Goal: Task Accomplishment & Management: Manage account settings

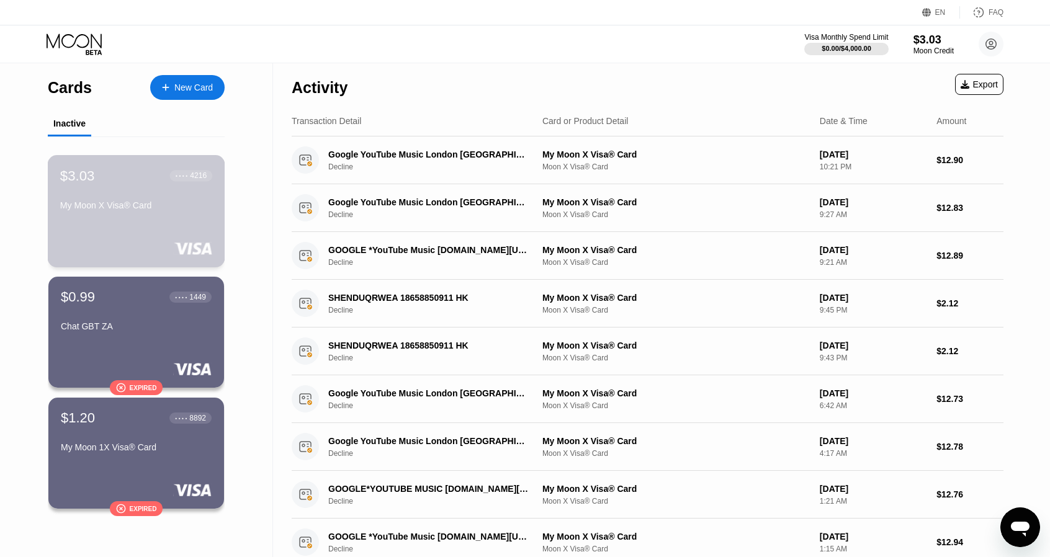
click at [139, 207] on div "My Moon X Visa® Card" at bounding box center [136, 205] width 152 height 10
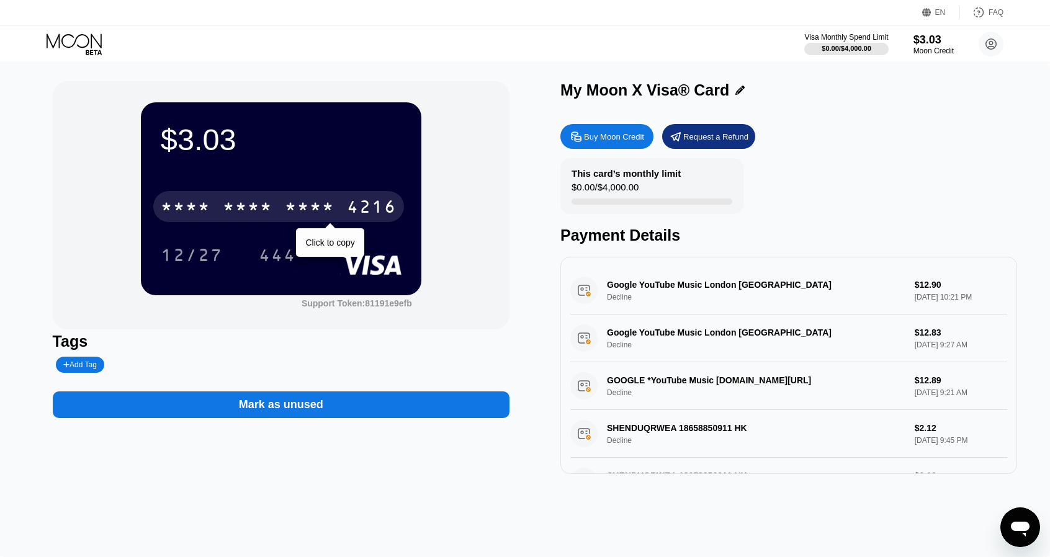
click at [350, 204] on div "4216" at bounding box center [372, 209] width 50 height 20
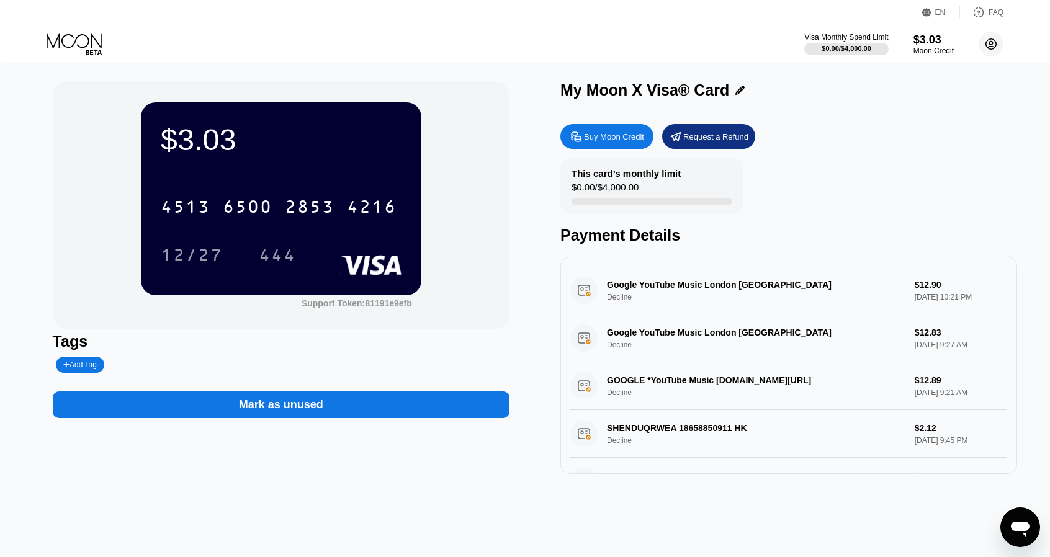
click at [991, 45] on circle at bounding box center [991, 44] width 25 height 25
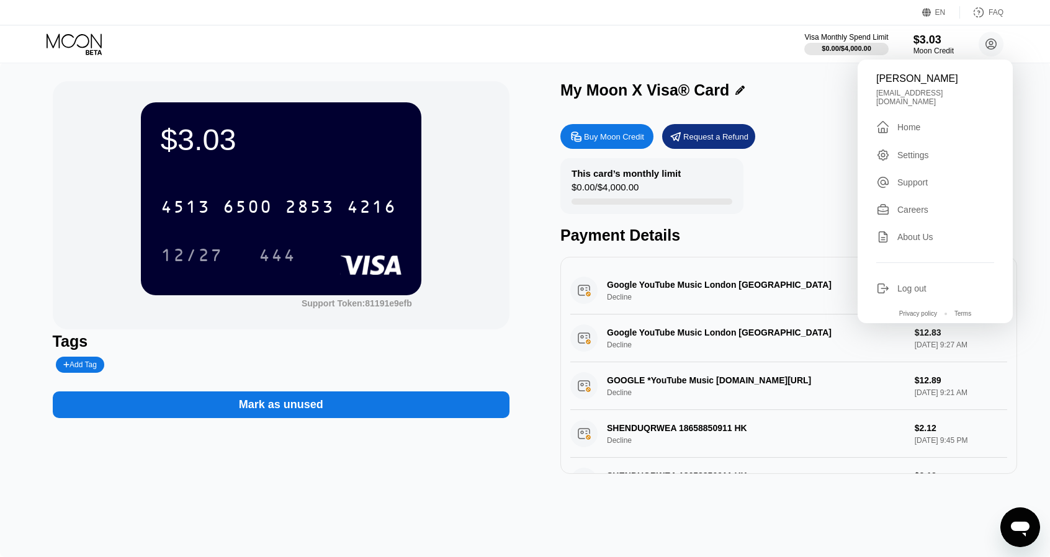
click at [918, 151] on div "Settings" at bounding box center [913, 155] width 32 height 10
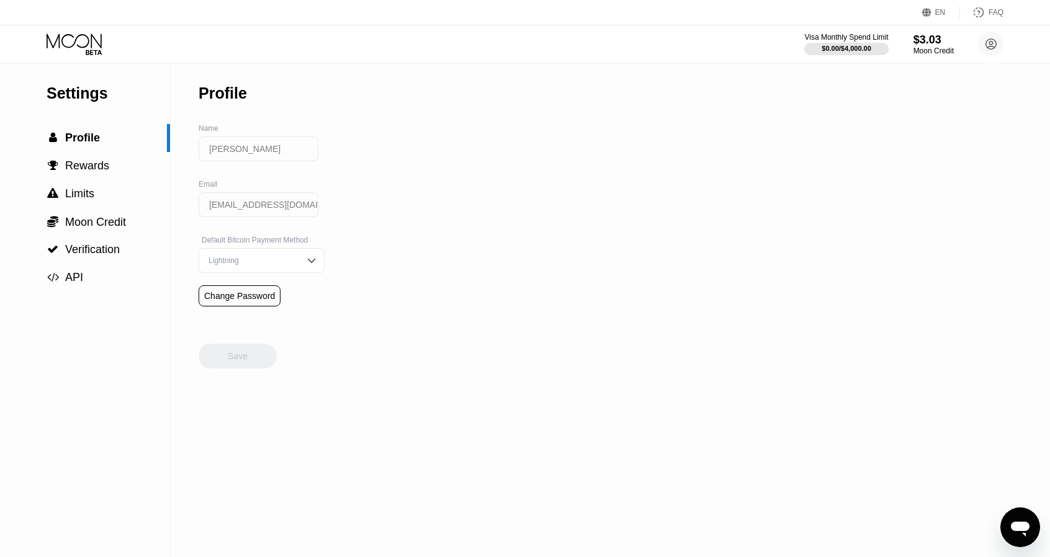
click at [84, 31] on div "Visa Monthly Spend Limit $0.00 / $4,000.00 $3.03 Moon Credit Zoels Andreas [EMA…" at bounding box center [525, 43] width 1050 height 37
click at [88, 135] on span "Profile" at bounding box center [82, 138] width 35 height 12
click at [993, 45] on circle at bounding box center [991, 44] width 25 height 25
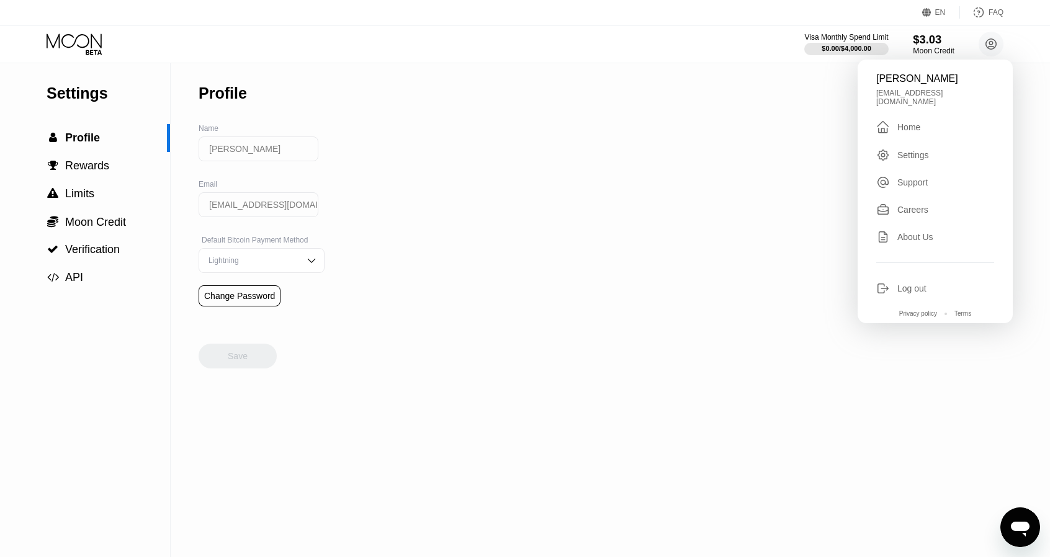
click at [926, 38] on div "$3.03" at bounding box center [934, 39] width 42 height 13
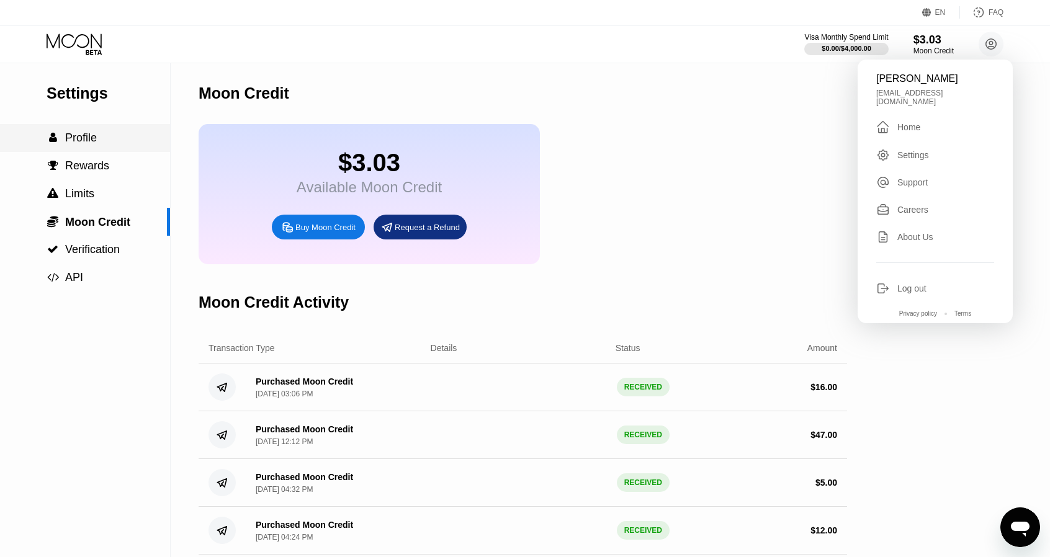
click at [68, 137] on span "Profile" at bounding box center [81, 138] width 32 height 12
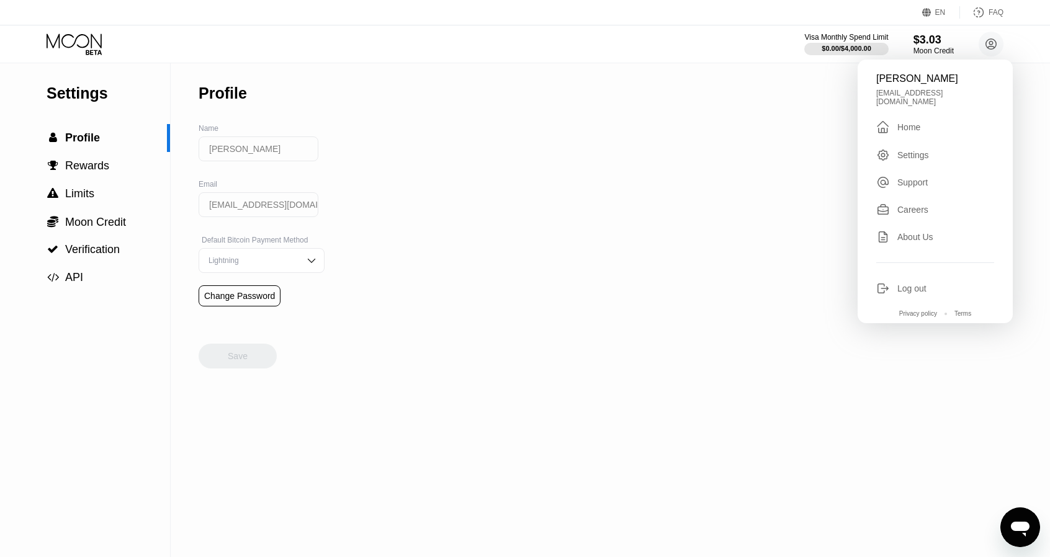
click at [900, 122] on div "Home" at bounding box center [908, 127] width 23 height 10
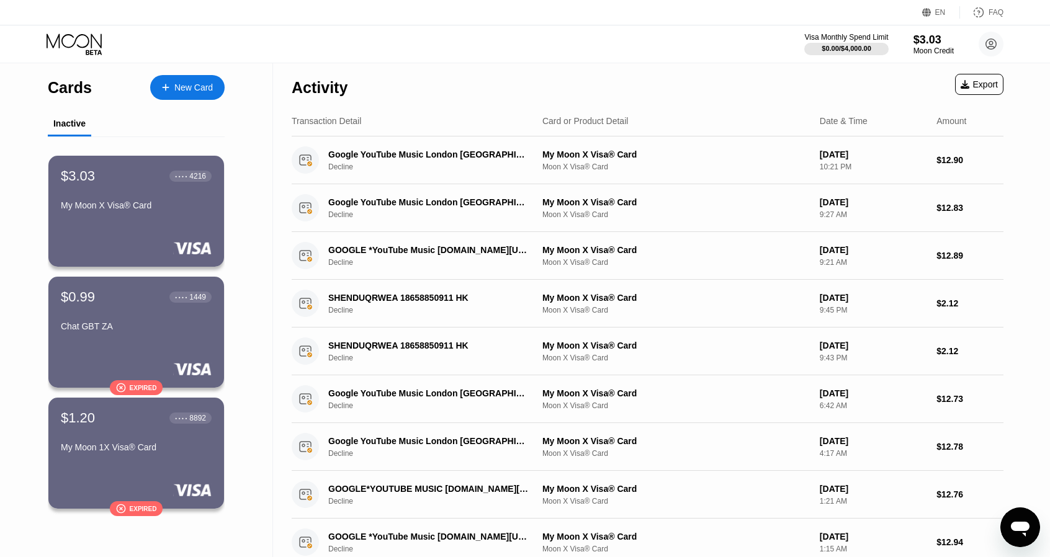
click at [128, 209] on div "My Moon X Visa® Card" at bounding box center [136, 205] width 151 height 10
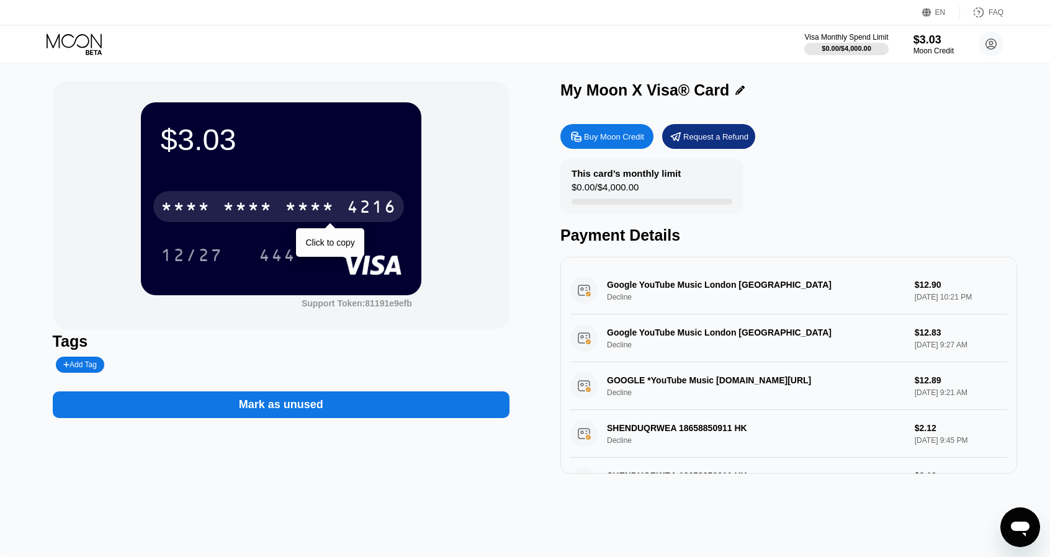
click at [300, 211] on div "* * * *" at bounding box center [310, 209] width 50 height 20
